Goal: Information Seeking & Learning: Learn about a topic

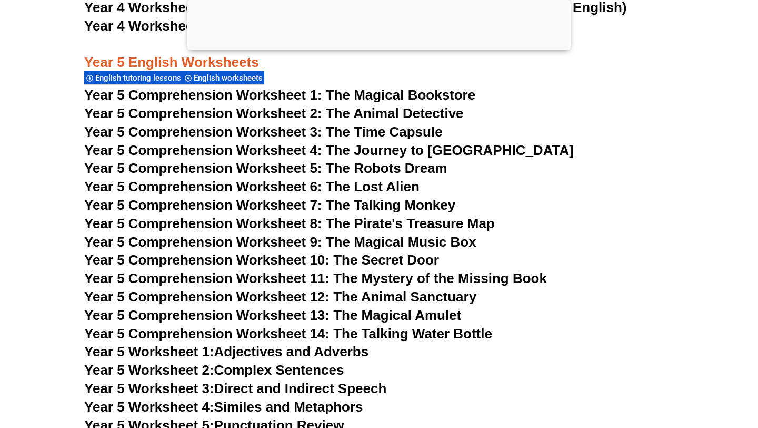
scroll to position [5126, 0]
click at [253, 332] on span "Year 5 Comprehension Worksheet 14: The Talking Water Bottle" at bounding box center [288, 333] width 408 height 16
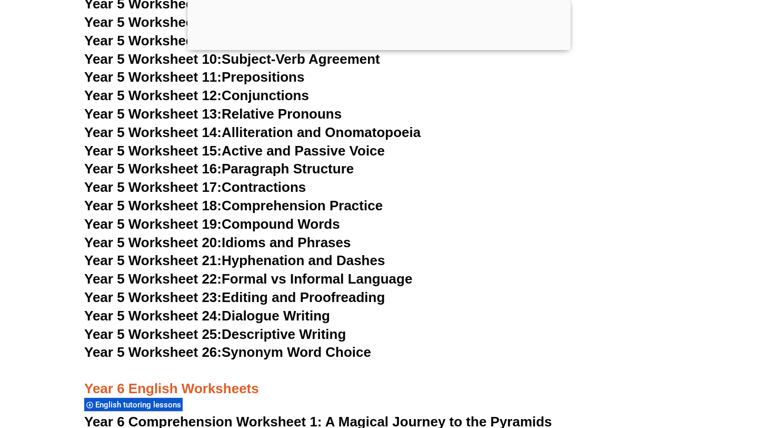
scroll to position [5584, 0]
click at [301, 295] on link "Year 5 Worksheet 23: Editing and Proofreading" at bounding box center [234, 297] width 301 height 16
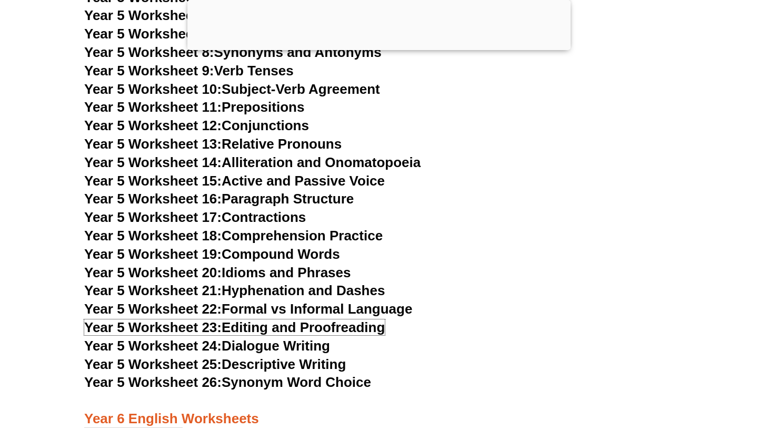
scroll to position [5552, 0]
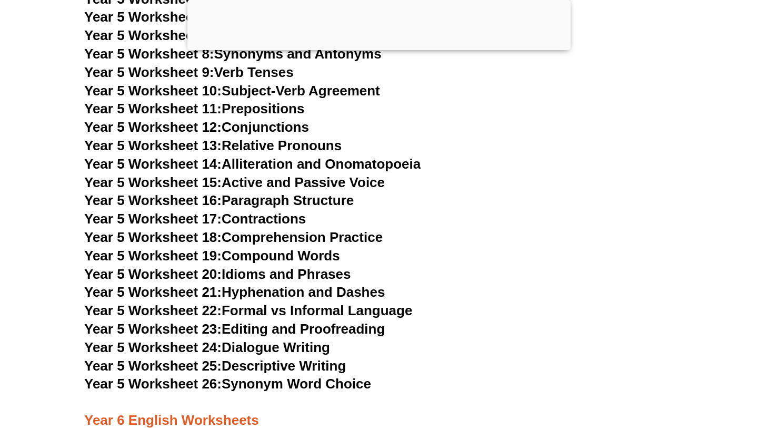
click at [308, 253] on link "Year 5 Worksheet 19: Compound Words" at bounding box center [212, 256] width 256 height 16
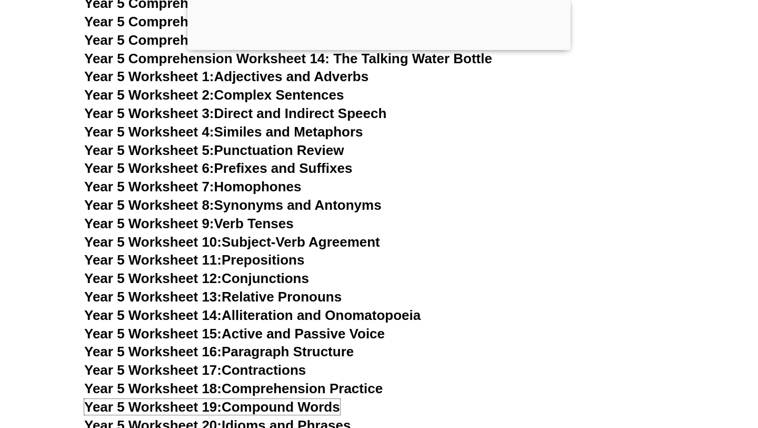
scroll to position [5394, 0]
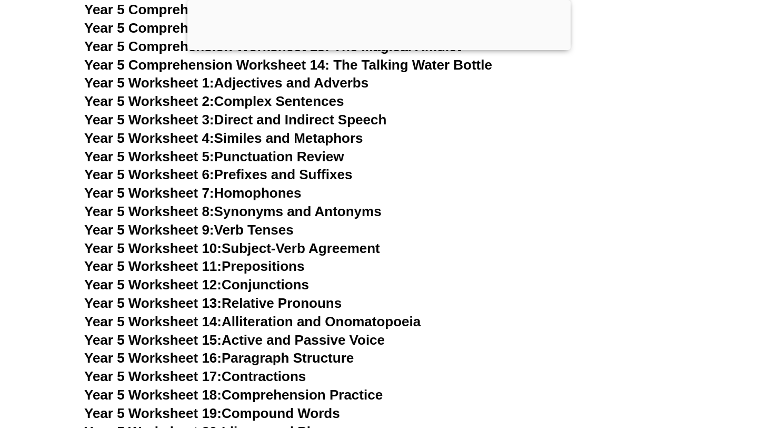
click at [291, 139] on link "Year 5 Worksheet 4: Similes and Metaphors" at bounding box center [223, 138] width 279 height 16
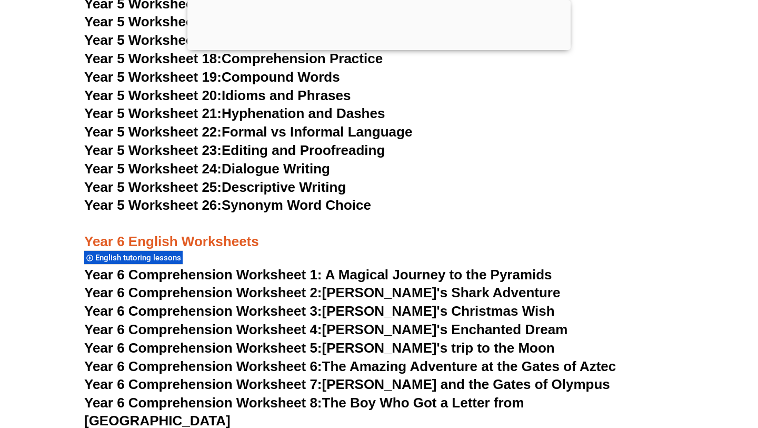
scroll to position [5727, 0]
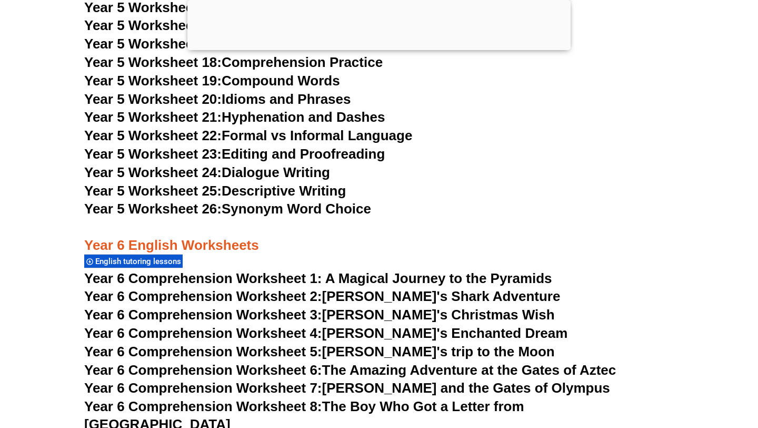
click at [328, 190] on link "Year 5 Worksheet 25: Descriptive Writing" at bounding box center [215, 191] width 262 height 16
click at [201, 206] on span "Year 5 Worksheet 26:" at bounding box center [152, 209] width 137 height 16
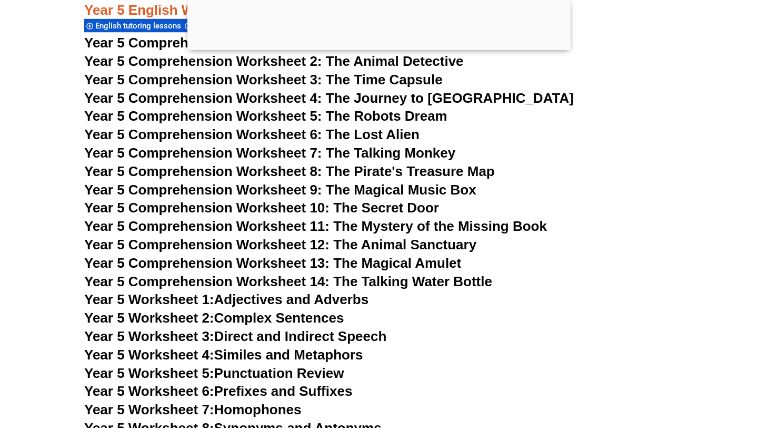
scroll to position [5176, 0]
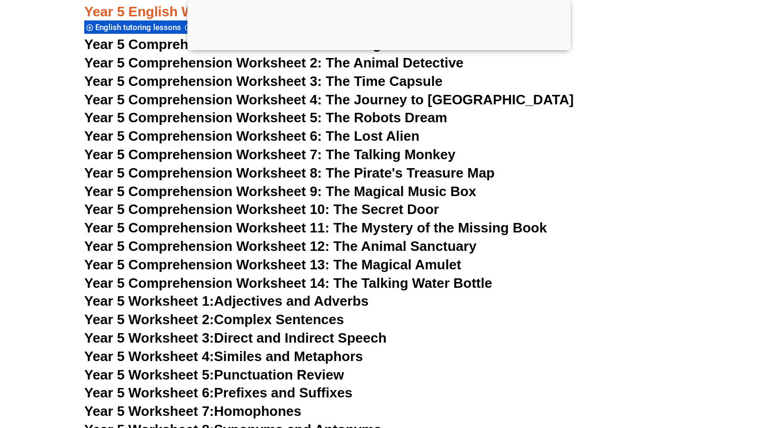
click at [377, 170] on span "Year 5 Comprehension Worksheet 8: The Pirate's Treasure Map" at bounding box center [289, 173] width 411 height 16
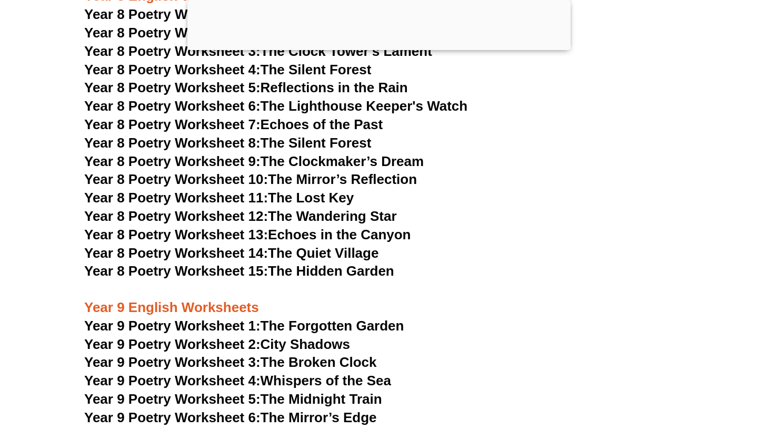
scroll to position [6974, 0]
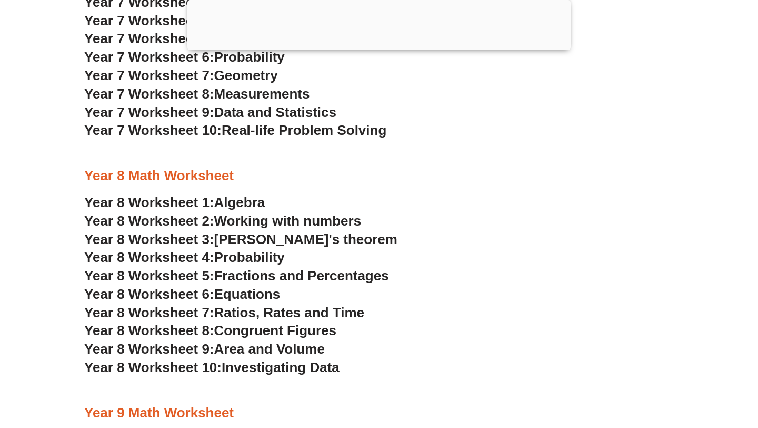
scroll to position [3114, 0]
click at [234, 256] on span "Probability" at bounding box center [249, 257] width 71 height 16
